Goal: Task Accomplishment & Management: Use online tool/utility

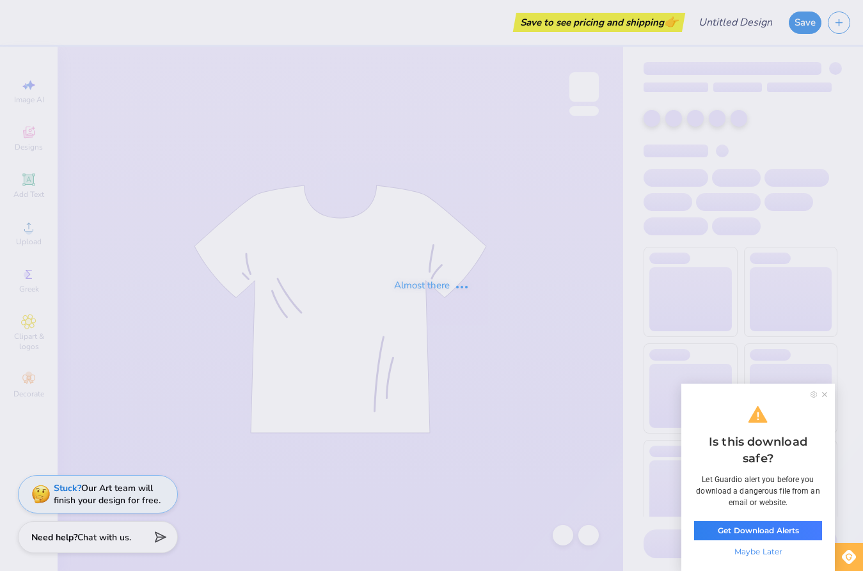
click at [821, 396] on ul at bounding box center [819, 394] width 29 height 6
click at [824, 396] on icon at bounding box center [824, 394] width 5 height 5
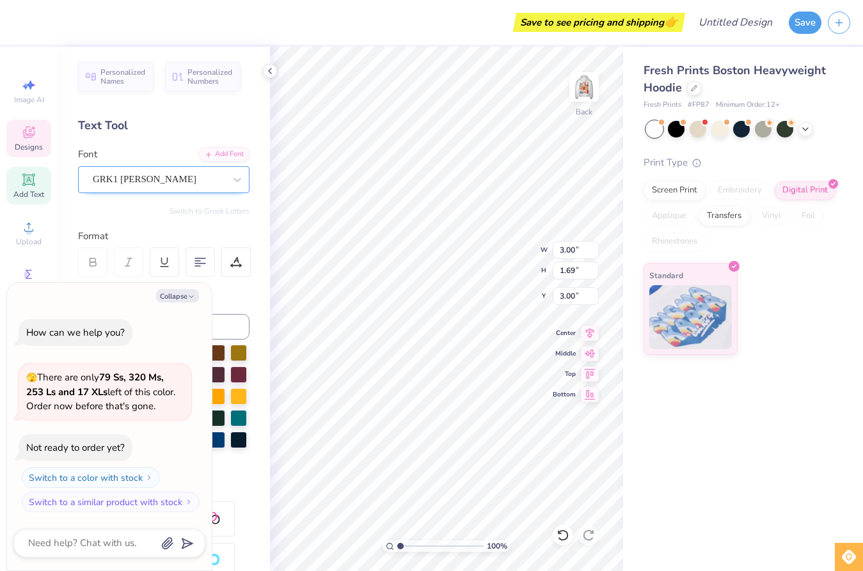
click at [215, 177] on div "GRK1 [PERSON_NAME]" at bounding box center [158, 179] width 134 height 20
click at [182, 294] on button "Collapse" at bounding box center [177, 295] width 43 height 13
type textarea "x"
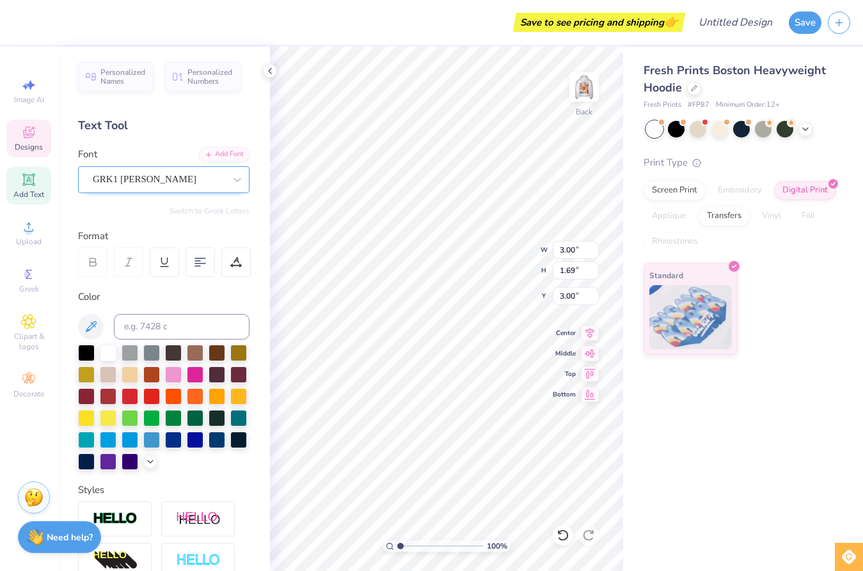
click at [207, 176] on div "GRK1 [PERSON_NAME]" at bounding box center [158, 179] width 134 height 20
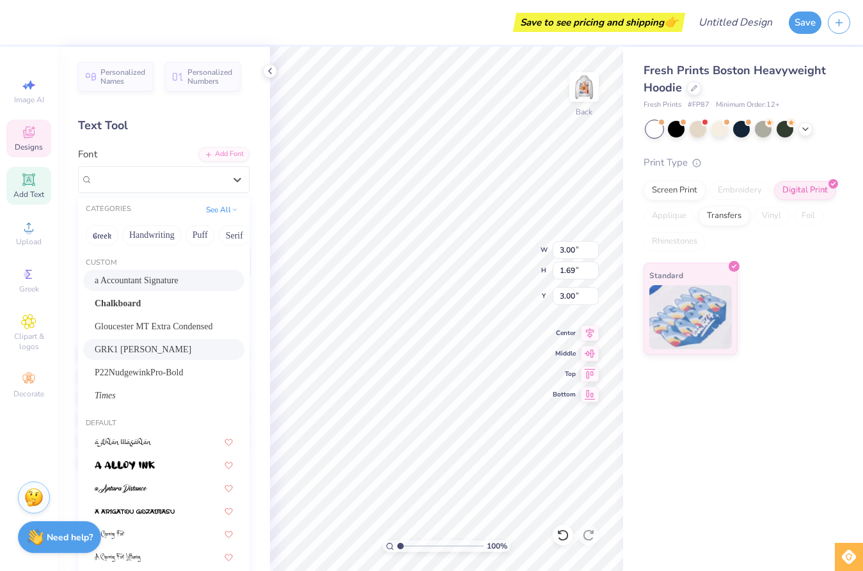
click at [173, 125] on div "Text Tool" at bounding box center [163, 125] width 171 height 17
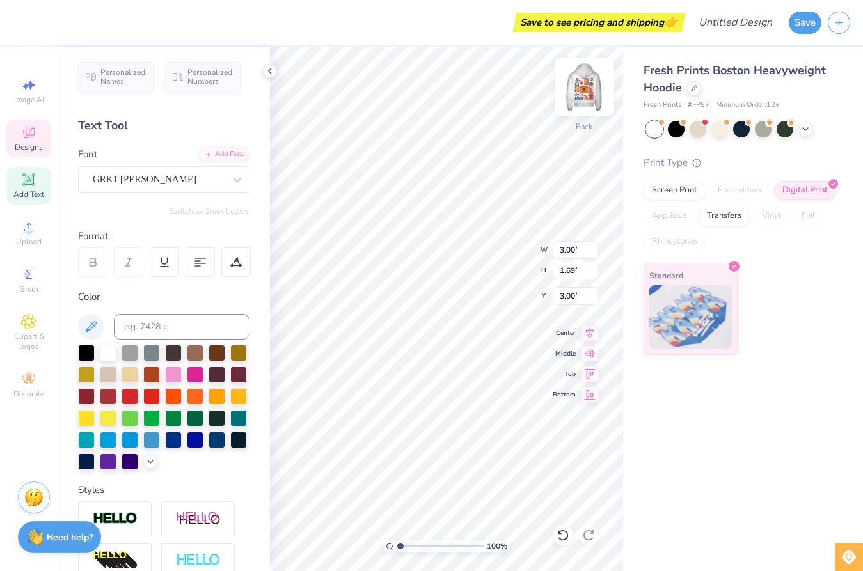
type textarea "KKG"
click at [591, 88] on img at bounding box center [583, 86] width 51 height 51
